Goal: Information Seeking & Learning: Learn about a topic

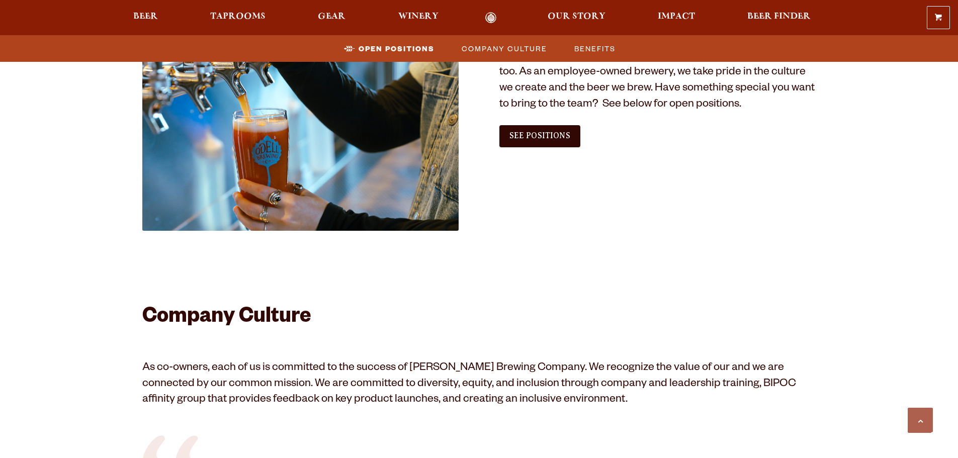
scroll to position [504, 0]
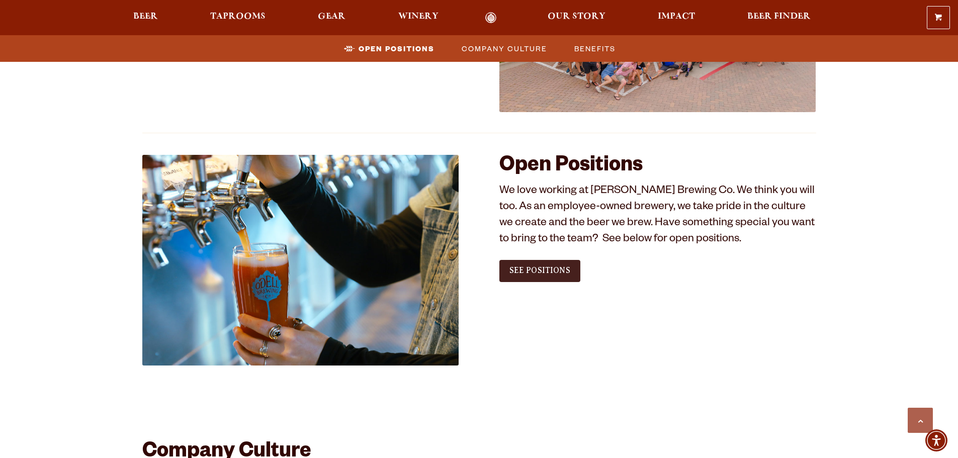
click at [570, 271] on link "See Positions" at bounding box center [539, 271] width 81 height 22
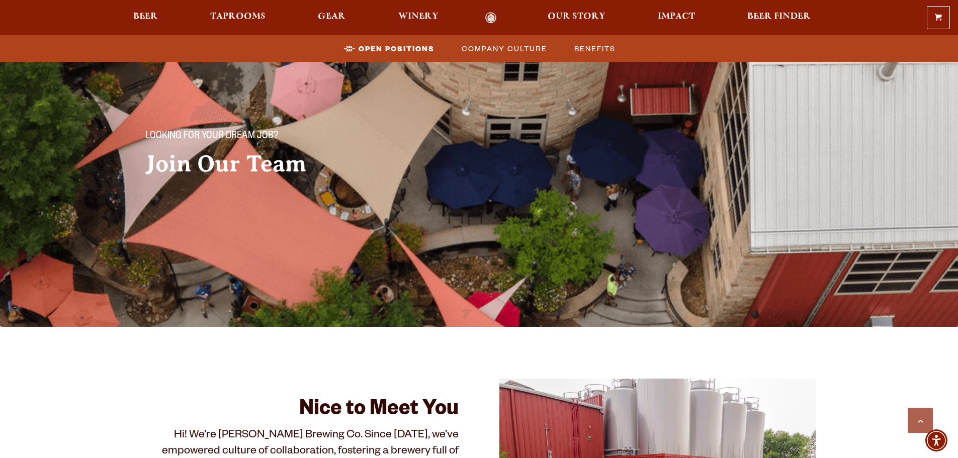
scroll to position [754, 0]
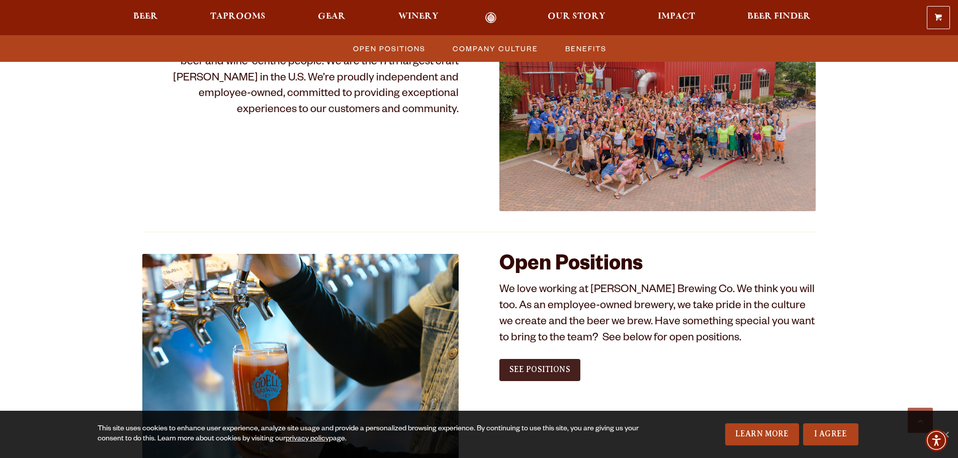
scroll to position [503, 0]
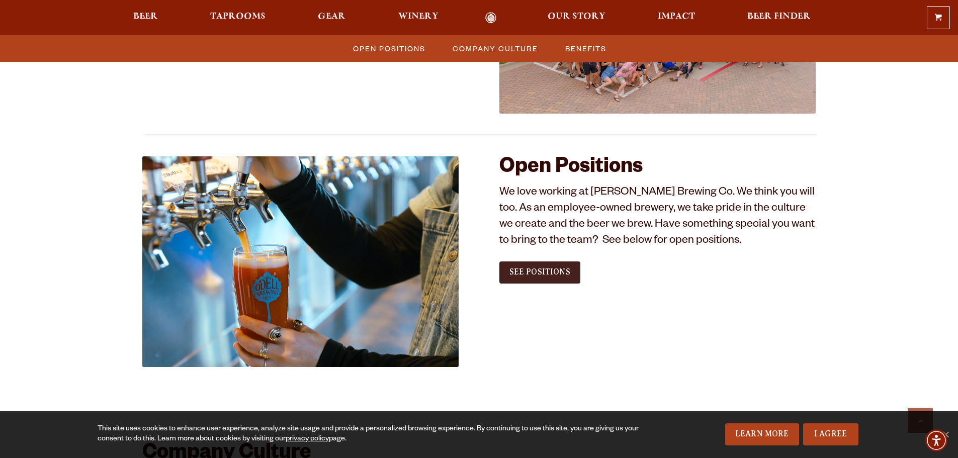
click at [526, 271] on span "See Positions" at bounding box center [539, 271] width 61 height 9
click at [528, 274] on span "See Positions" at bounding box center [539, 271] width 61 height 9
